Goal: Task Accomplishment & Management: Manage account settings

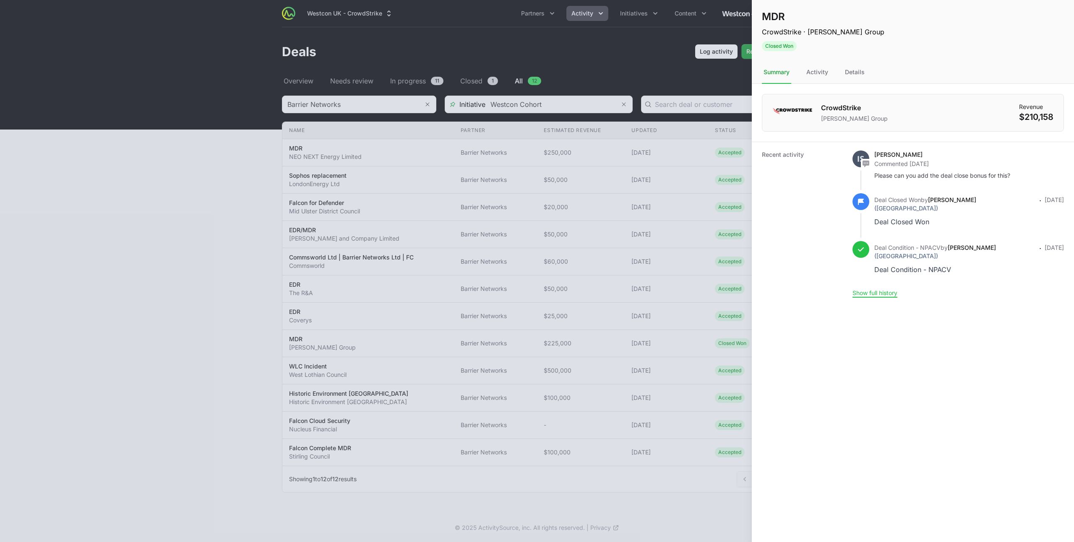
click at [360, 99] on div at bounding box center [537, 271] width 1074 height 542
type input "Barrier Networks"
click at [407, 82] on div at bounding box center [537, 271] width 1074 height 542
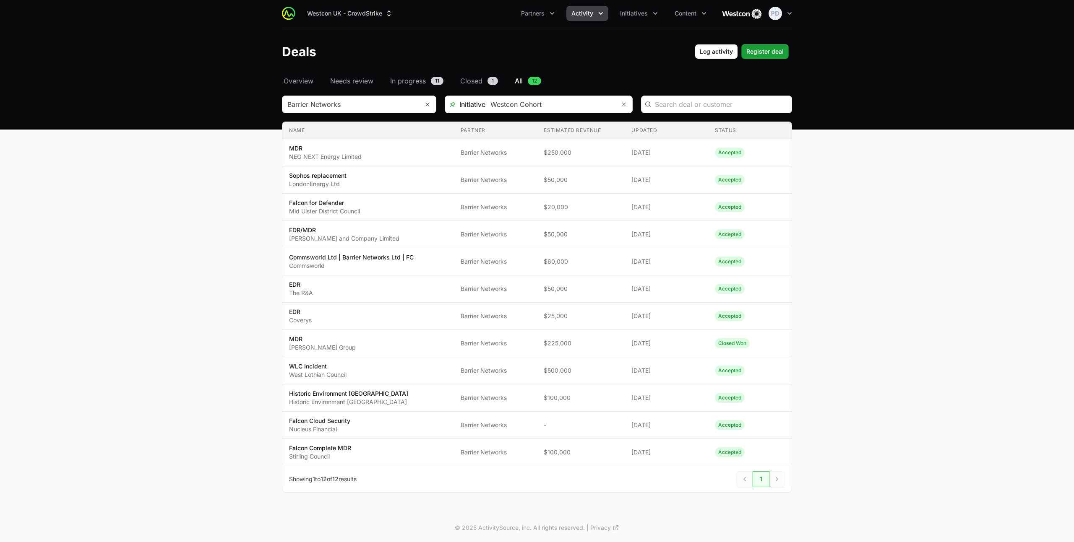
click at [589, 12] on span "Activity" at bounding box center [582, 13] width 22 height 8
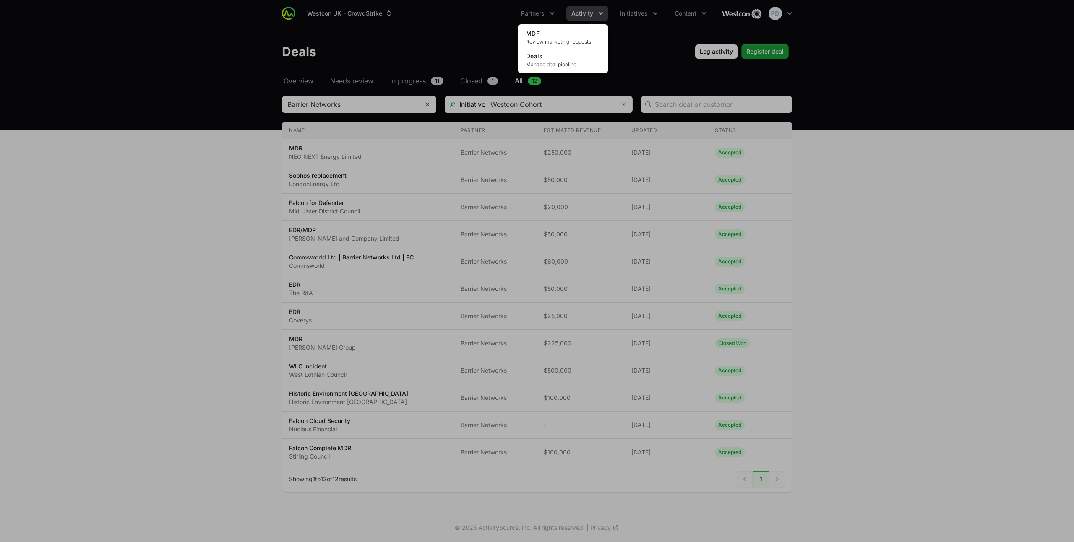
click at [633, 13] on div "Activity menu" at bounding box center [537, 271] width 1074 height 542
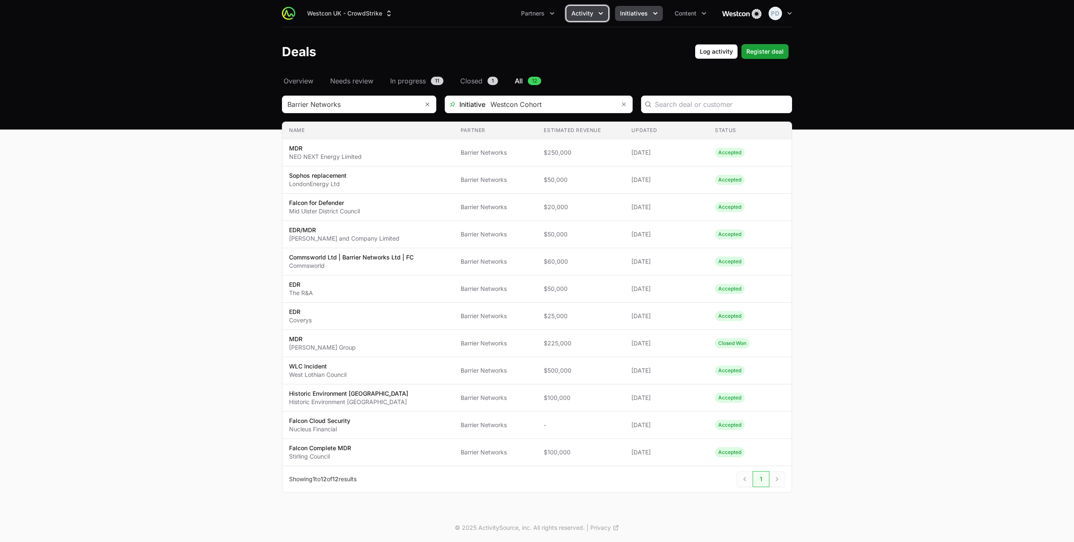
click at [639, 14] on span "Initiatives" at bounding box center [634, 13] width 28 height 8
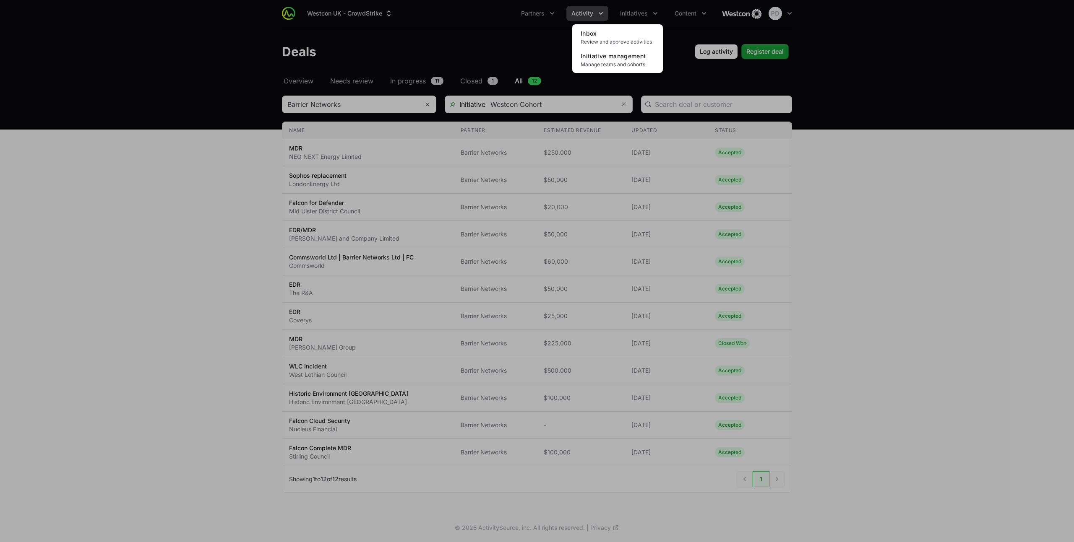
click at [682, 16] on div "Initiatives menu" at bounding box center [537, 271] width 1074 height 542
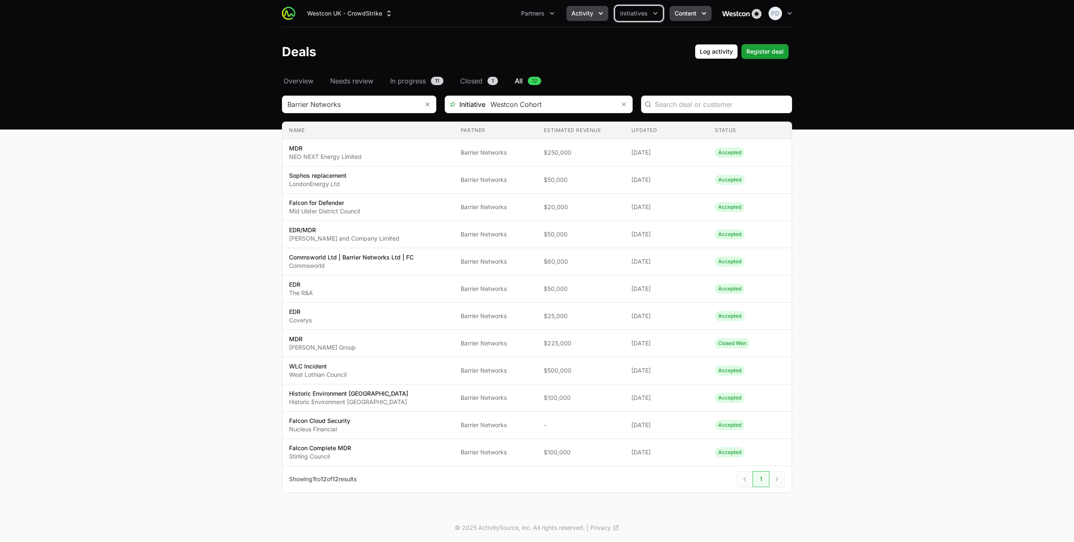
click at [692, 15] on span "Content" at bounding box center [686, 13] width 22 height 8
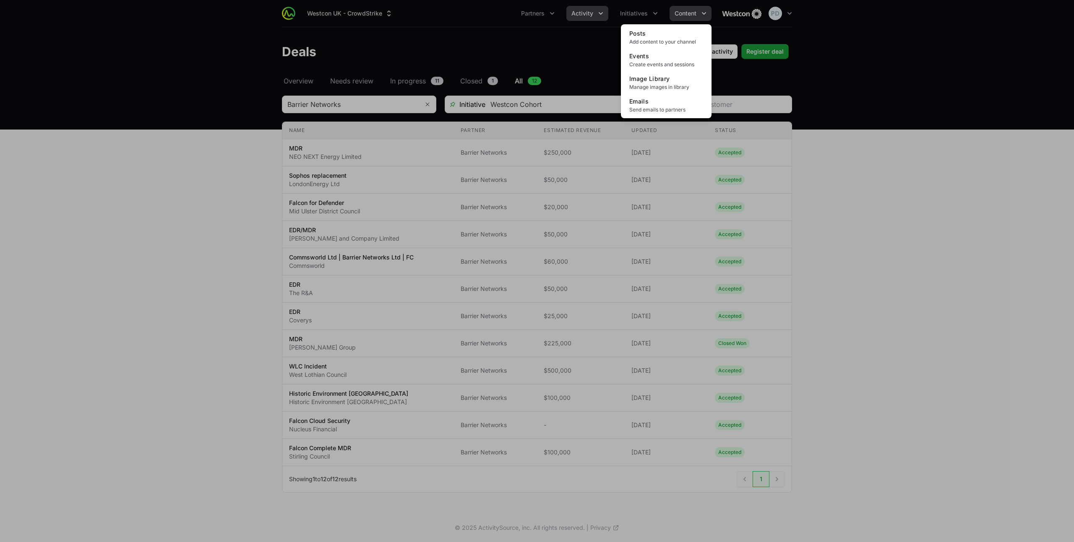
click at [692, 15] on div "Content menu" at bounding box center [537, 271] width 1074 height 542
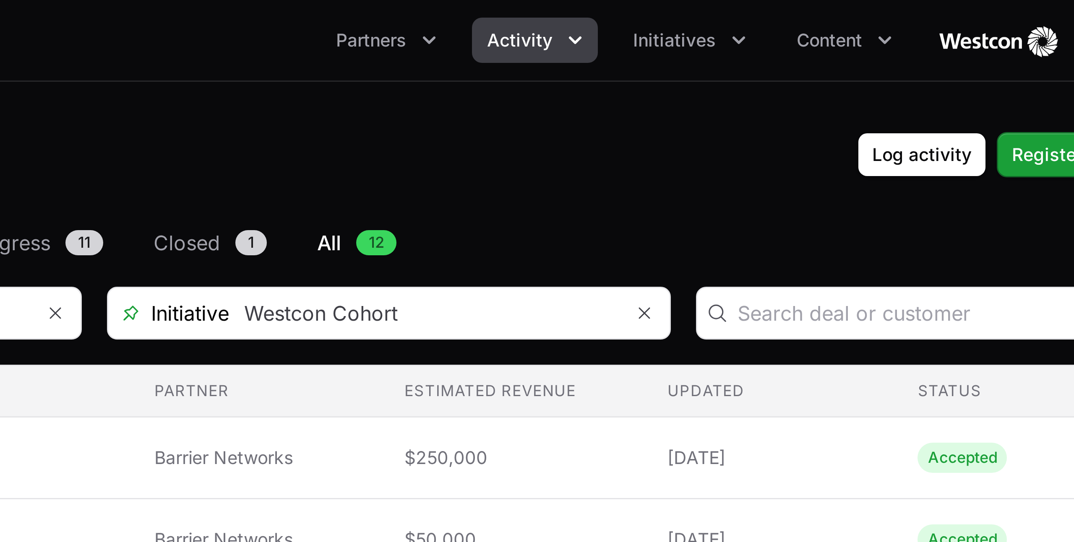
click at [628, 44] on div "Deals Log activity Register deal" at bounding box center [537, 51] width 510 height 15
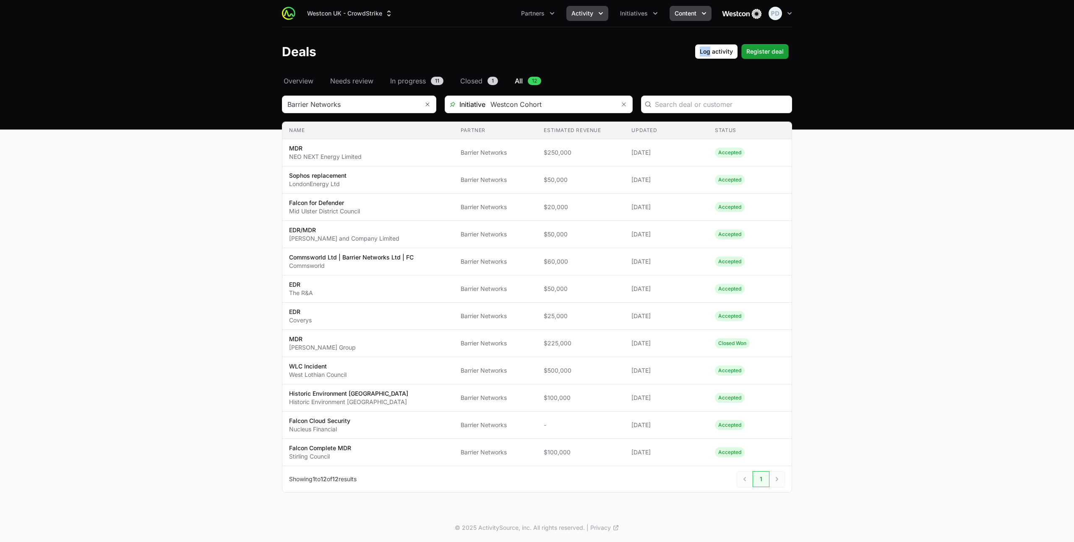
click at [676, 8] on button "Content" at bounding box center [691, 13] width 42 height 15
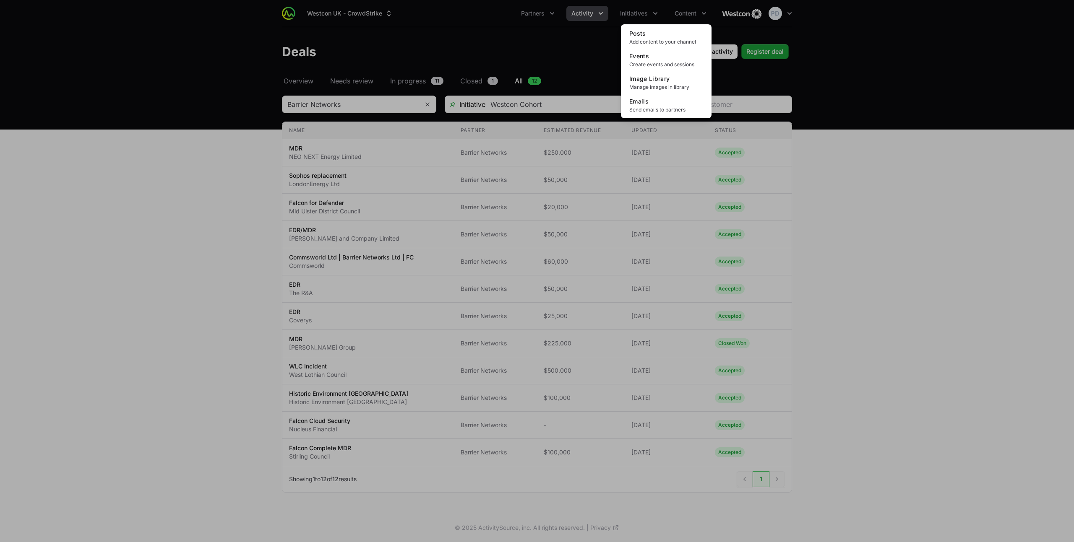
click at [641, 10] on div "Content menu" at bounding box center [537, 271] width 1074 height 542
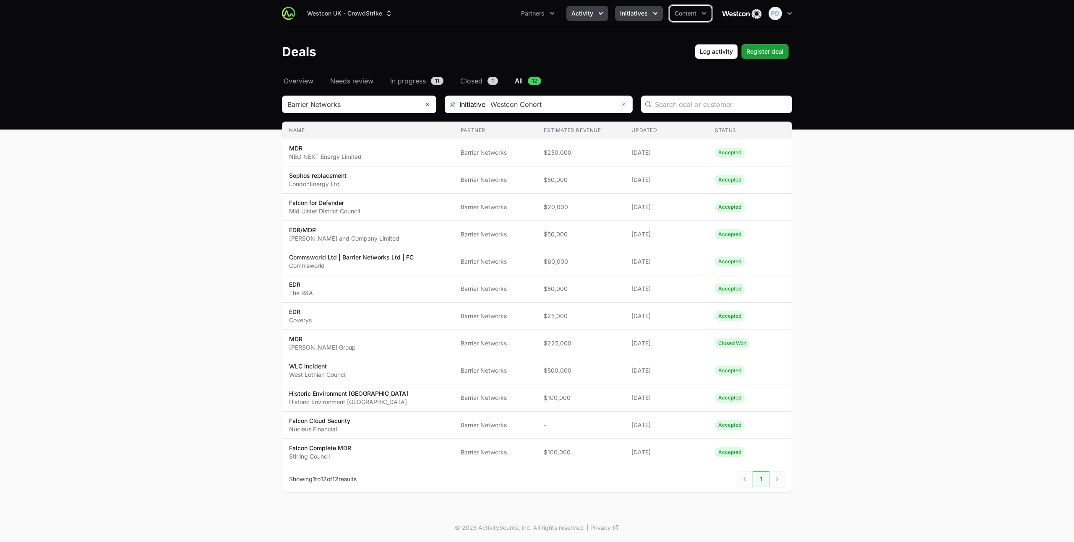
click at [641, 12] on span "Initiatives" at bounding box center [634, 13] width 28 height 8
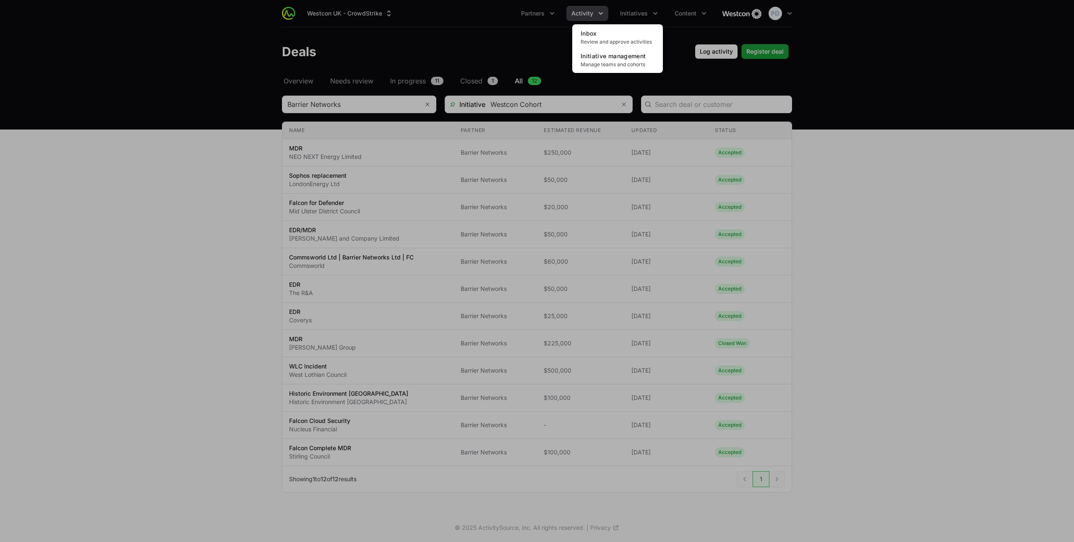
click at [584, 20] on div "Initiatives menu" at bounding box center [537, 271] width 1074 height 542
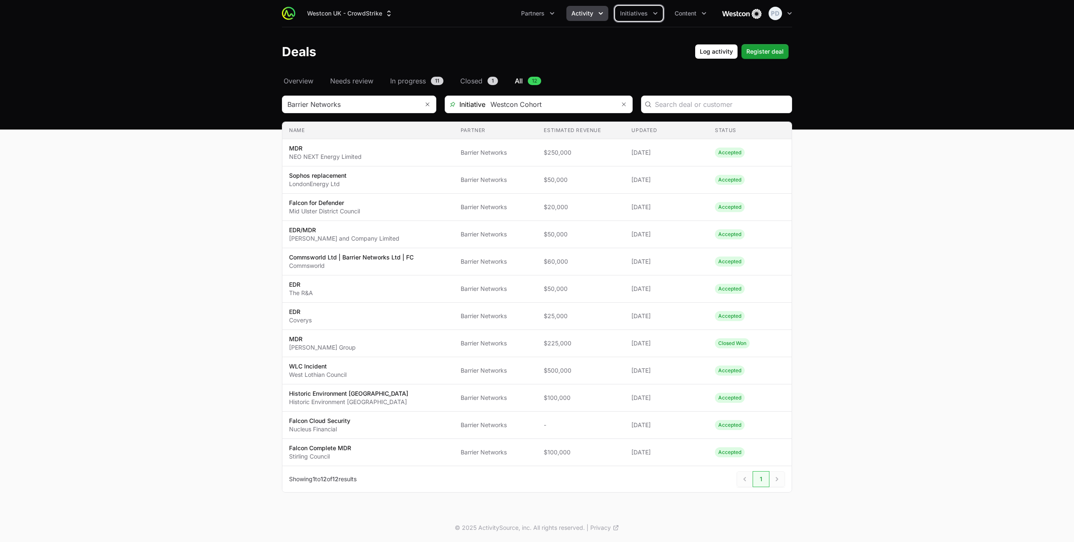
click at [592, 14] on span "Activity" at bounding box center [582, 13] width 22 height 8
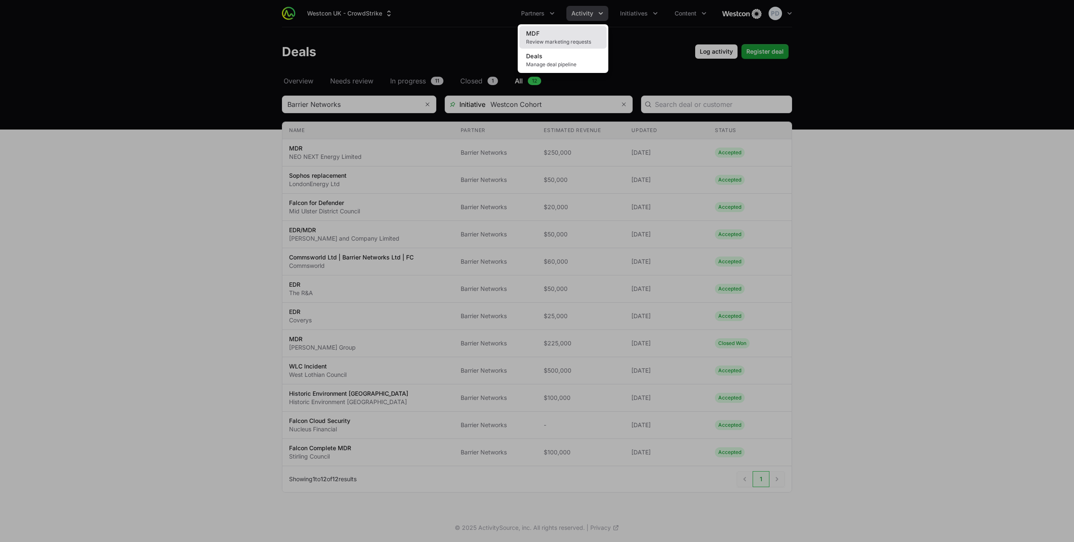
click at [529, 32] on span "MDF" at bounding box center [532, 33] width 13 height 7
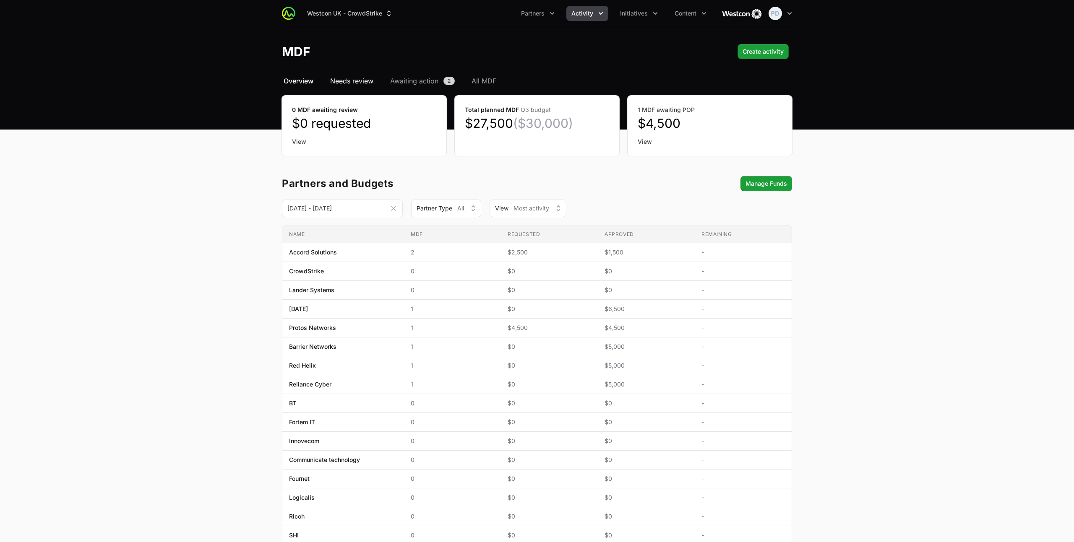
click at [352, 79] on span "Needs review" at bounding box center [351, 81] width 43 height 10
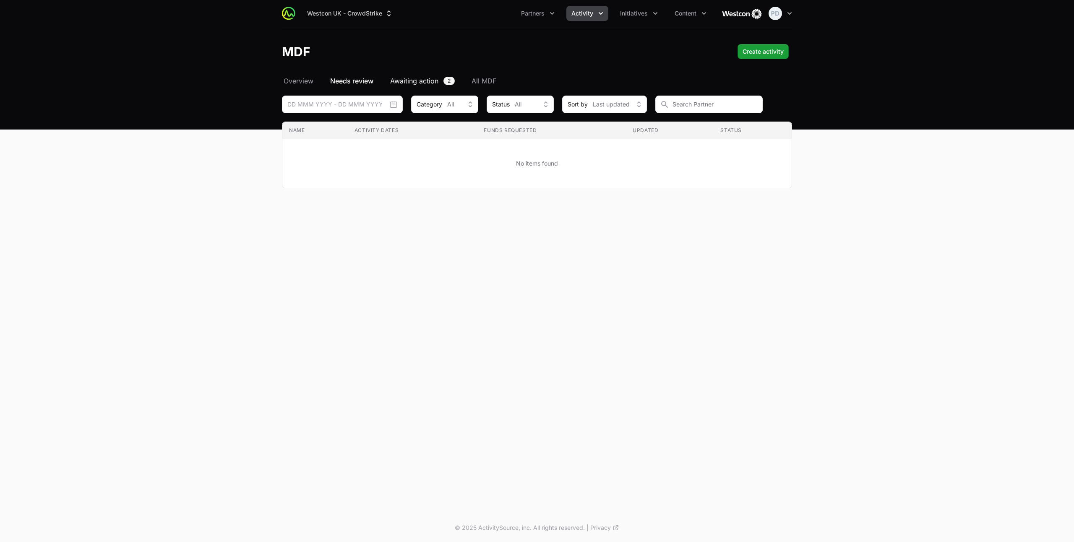
click at [425, 83] on span "Awaiting action" at bounding box center [414, 81] width 48 height 10
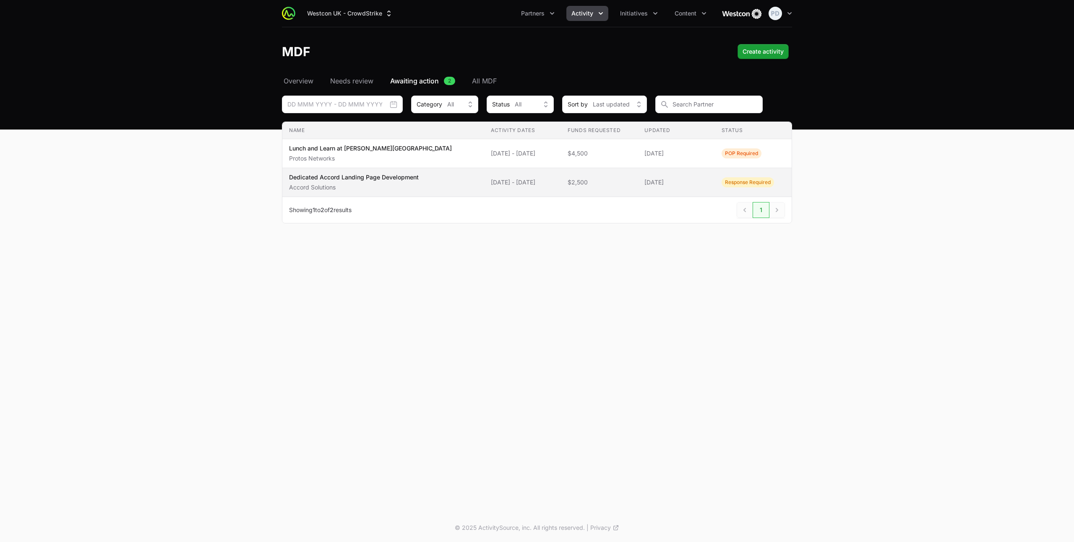
click at [430, 187] on span "Dedicated Accord Landing Page Development Accord Solutions" at bounding box center [383, 182] width 188 height 18
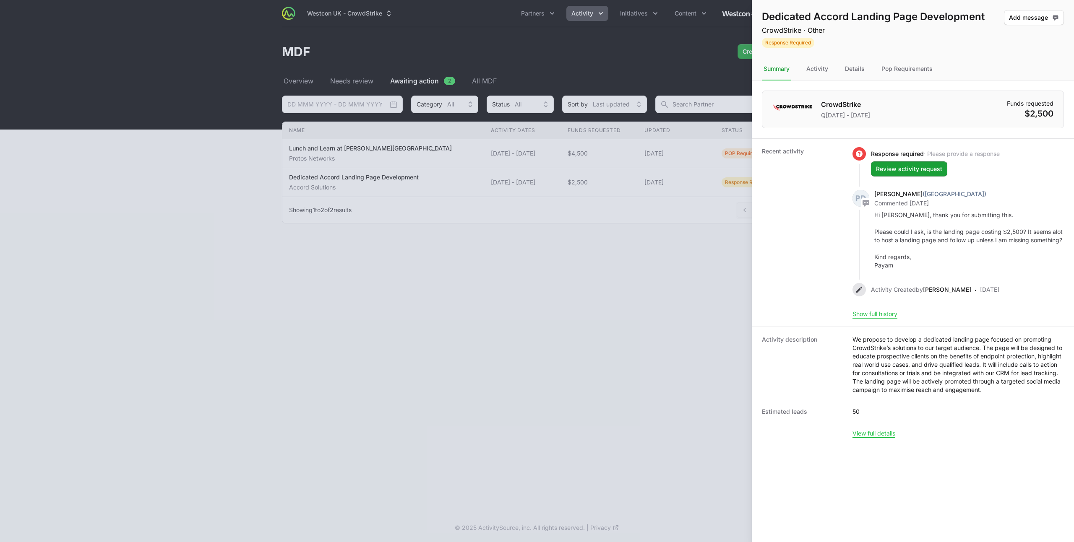
click at [714, 239] on div at bounding box center [537, 271] width 1074 height 542
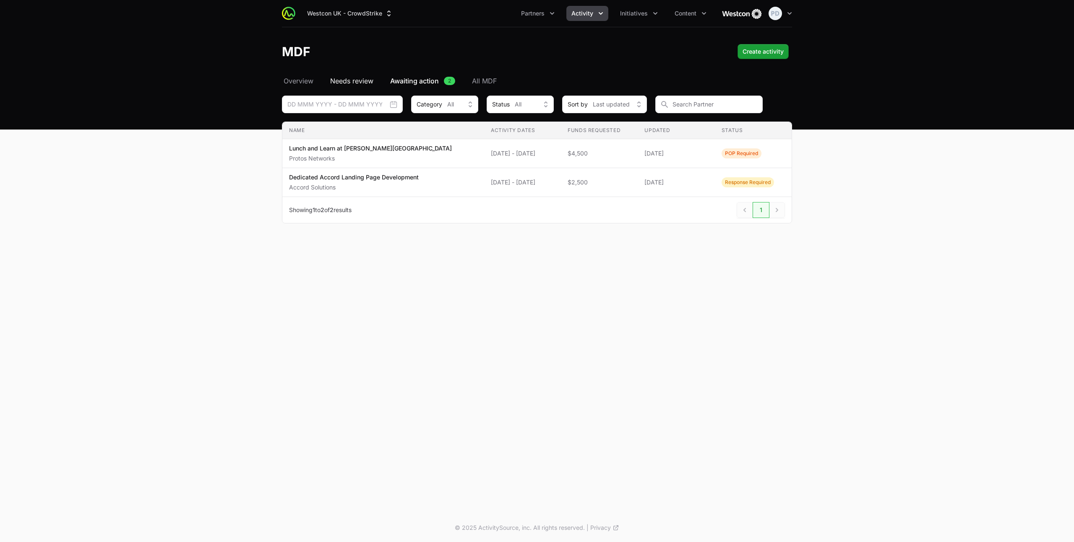
click at [339, 81] on span "Needs review" at bounding box center [351, 81] width 43 height 10
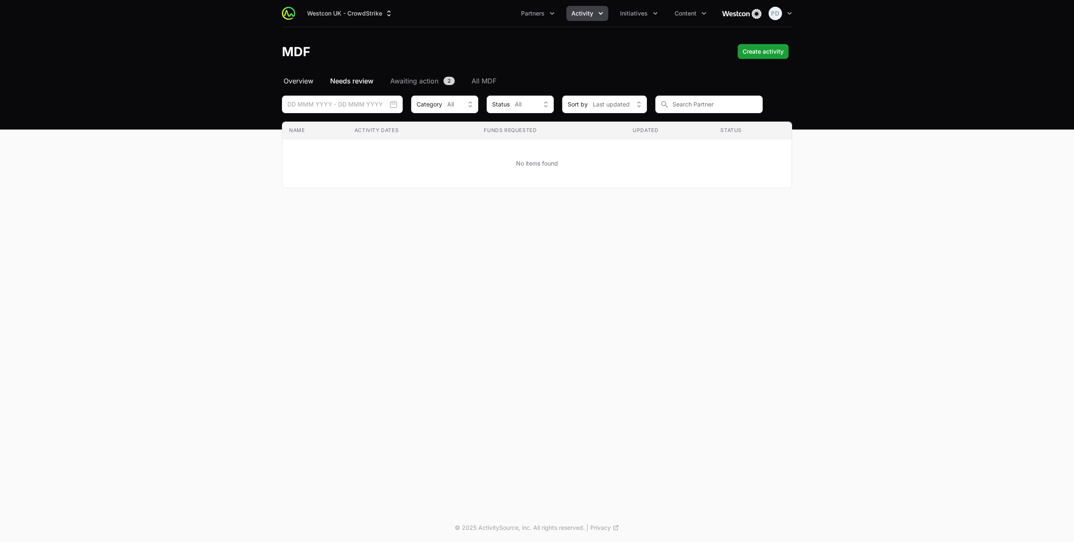
click at [302, 83] on span "Overview" at bounding box center [299, 81] width 30 height 10
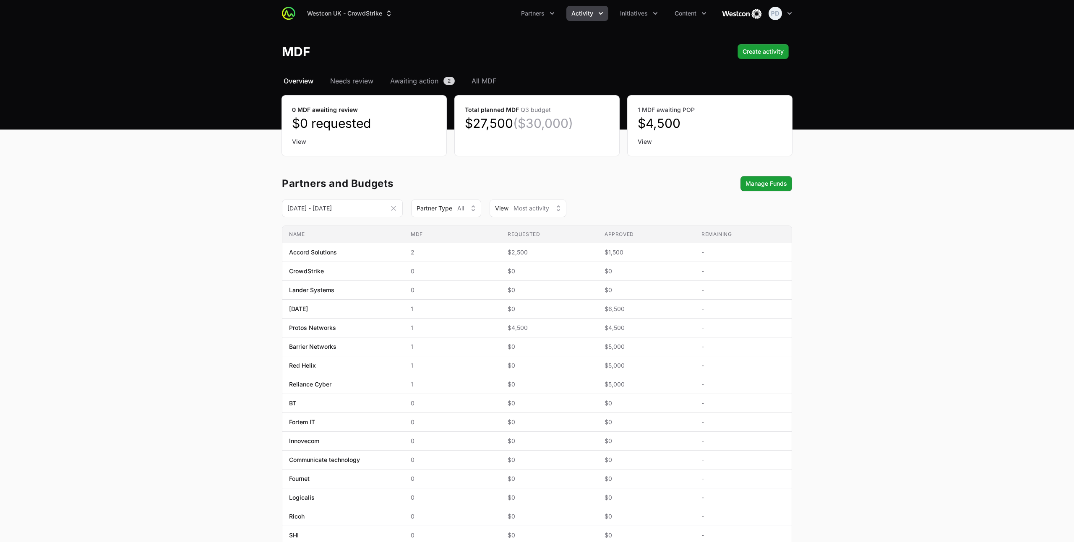
click at [595, 14] on button "Activity" at bounding box center [587, 13] width 42 height 15
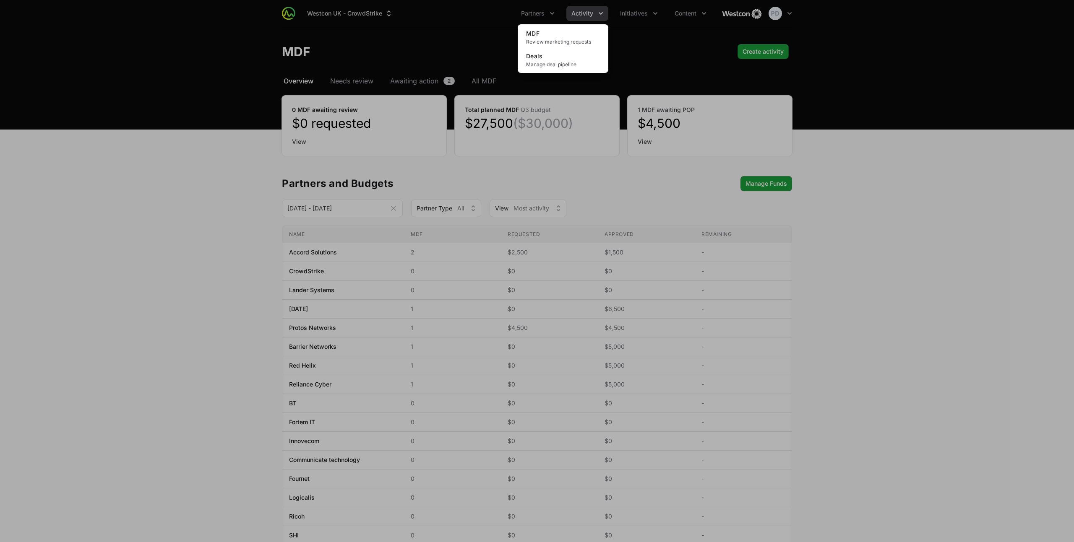
click at [595, 14] on div "Activity menu" at bounding box center [537, 271] width 1074 height 542
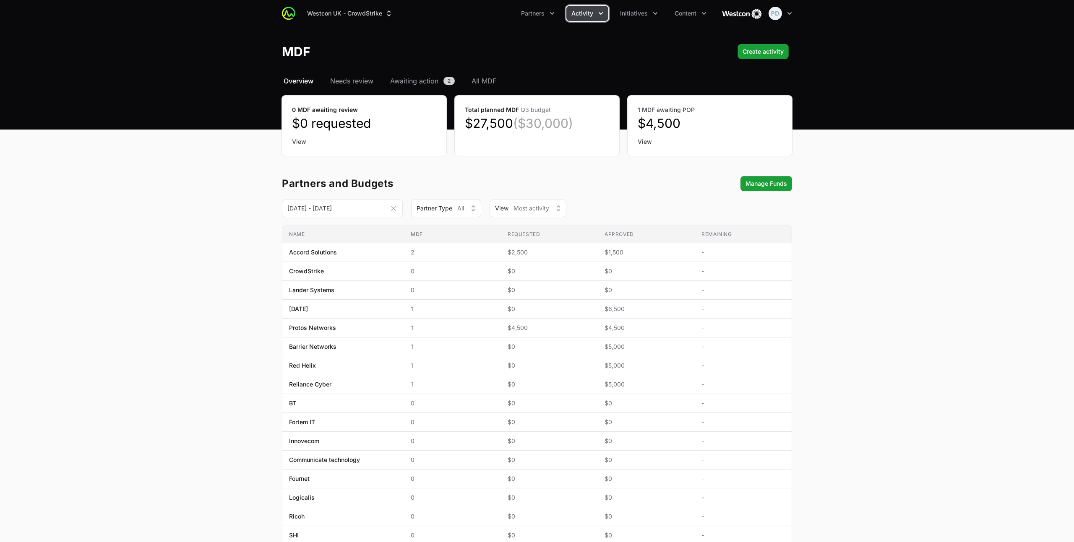
click at [592, 13] on span "Activity" at bounding box center [582, 13] width 22 height 8
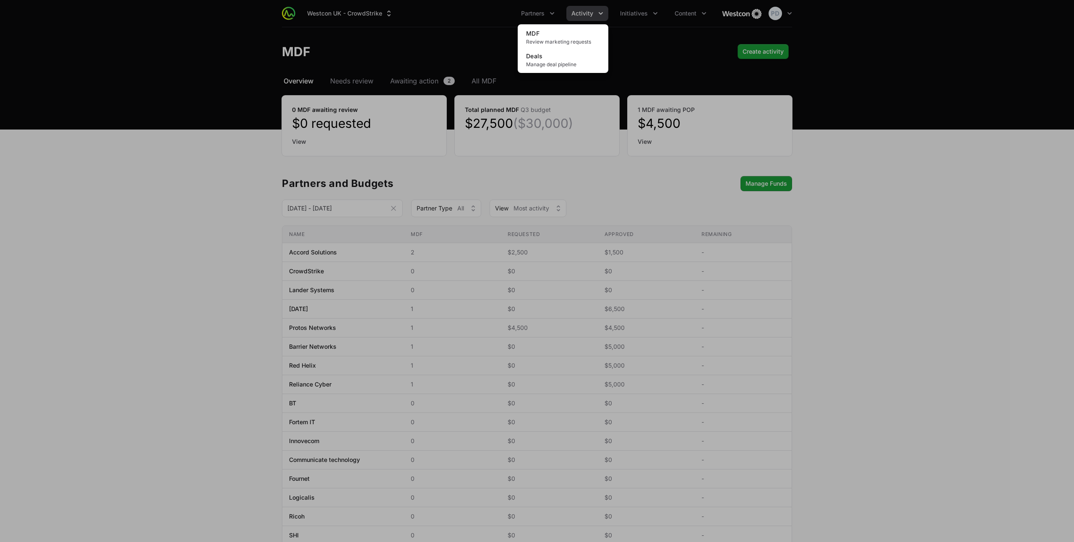
click at [535, 11] on div "Activity menu" at bounding box center [537, 271] width 1074 height 542
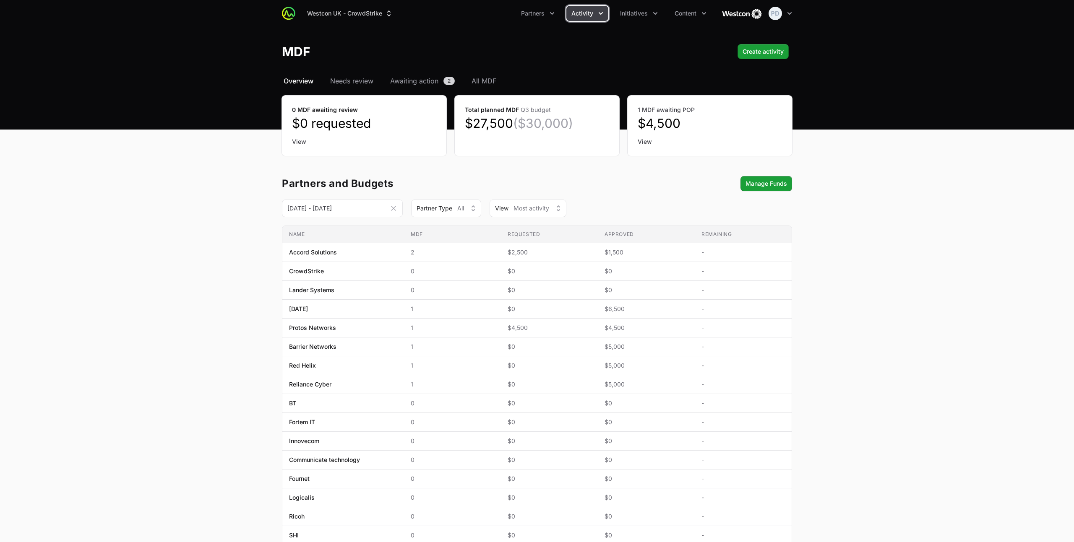
click at [589, 13] on span "Activity" at bounding box center [582, 13] width 22 height 8
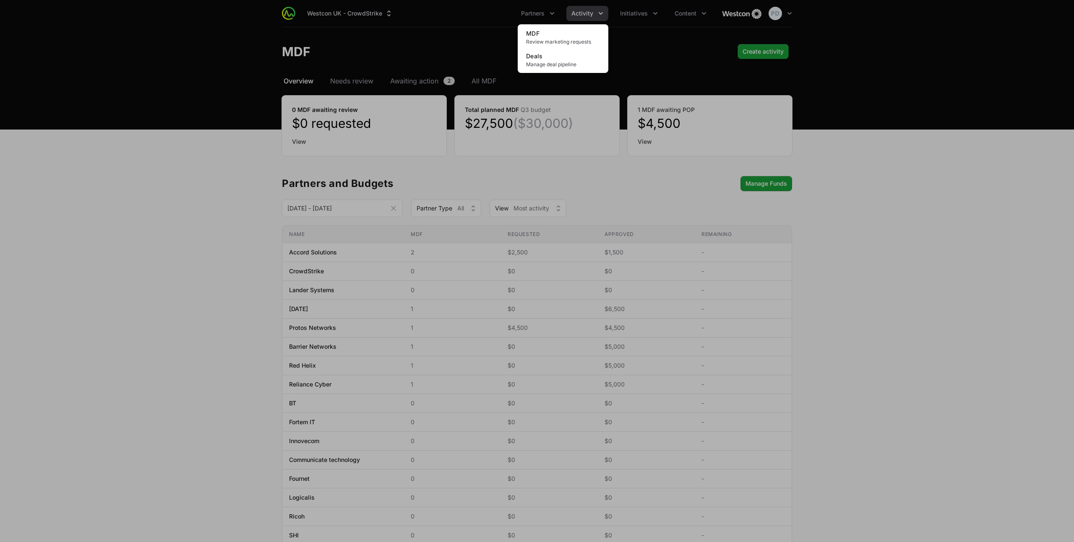
click at [589, 13] on div "Activity menu" at bounding box center [537, 271] width 1074 height 542
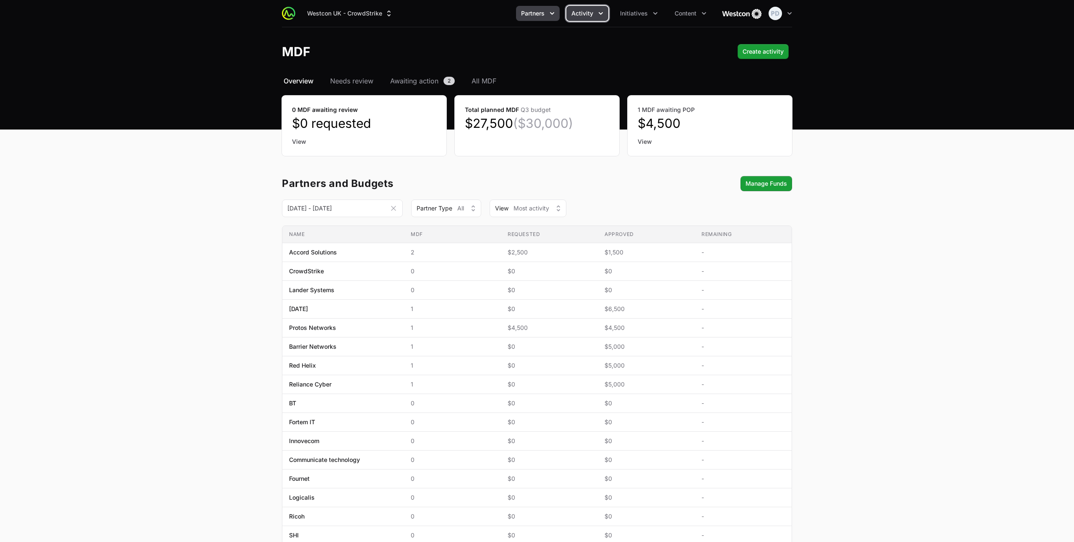
click at [556, 13] on icon "Partners menu" at bounding box center [552, 13] width 8 height 8
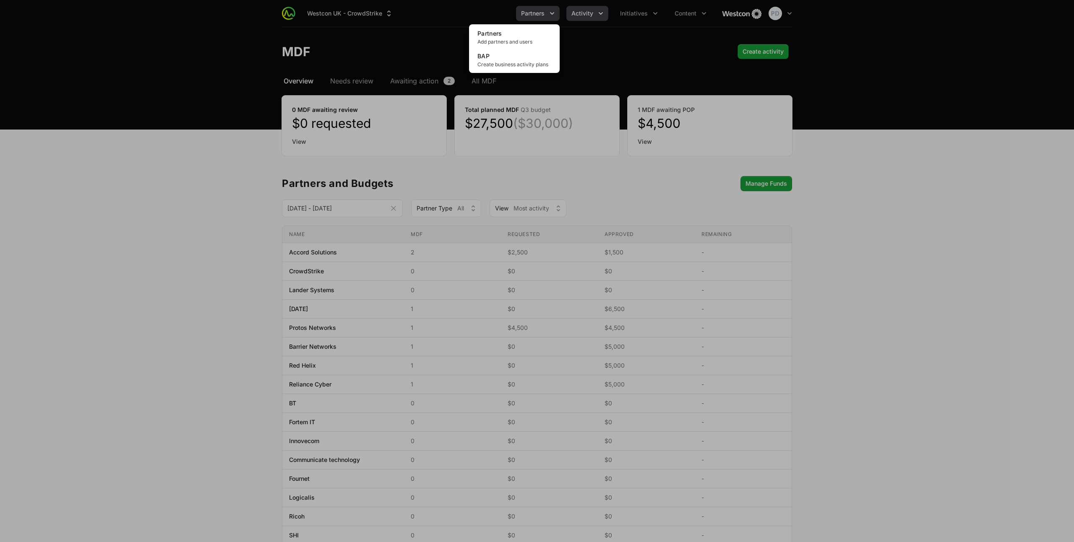
click at [556, 13] on div "Partners menu" at bounding box center [537, 271] width 1074 height 542
